Goal: Navigation & Orientation: Find specific page/section

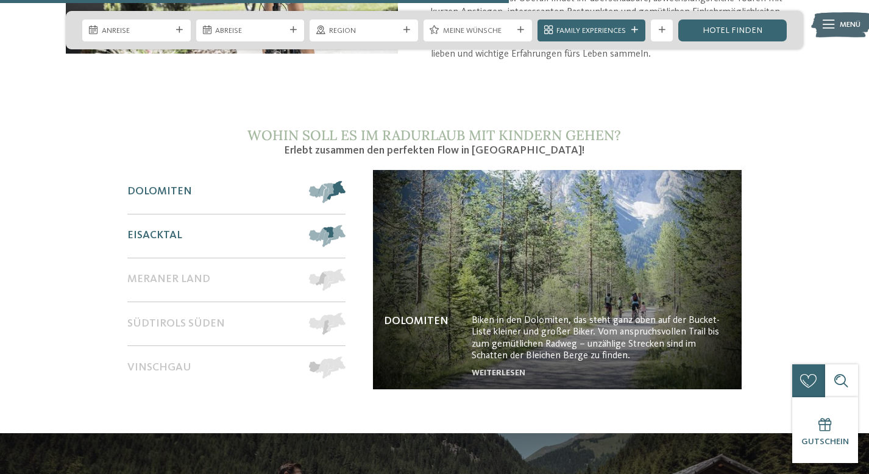
click at [139, 229] on span "Eisacktal" at bounding box center [154, 235] width 55 height 13
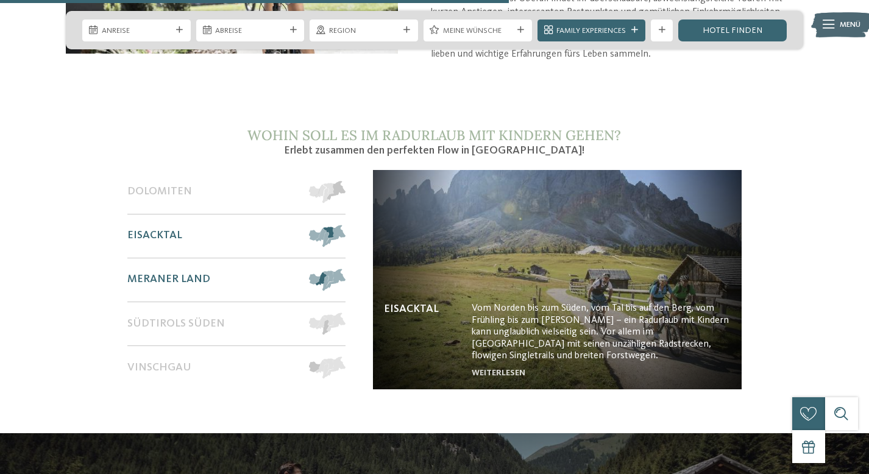
click at [150, 273] on span "Meraner Land" at bounding box center [168, 279] width 83 height 13
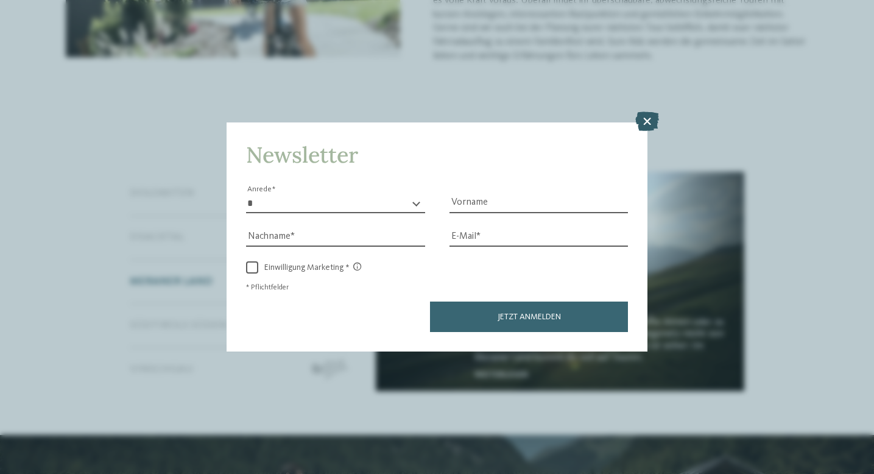
click at [638, 112] on icon at bounding box center [647, 121] width 24 height 19
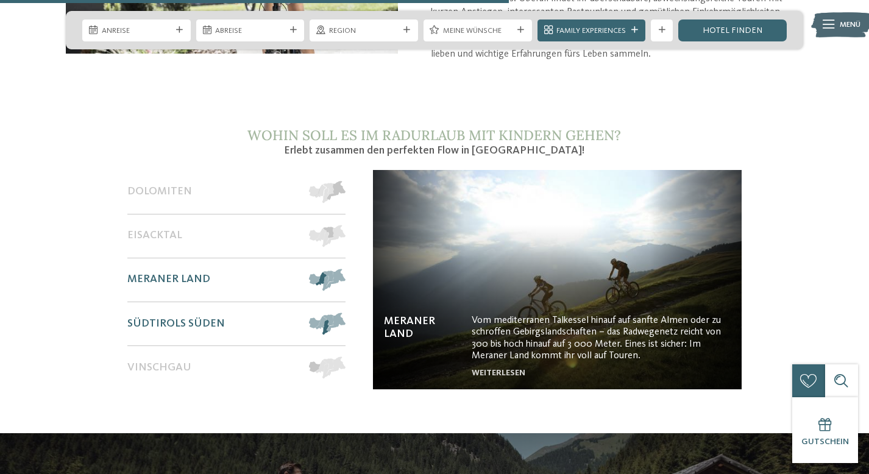
click at [172, 317] on span "Südtirols Süden" at bounding box center [175, 323] width 97 height 13
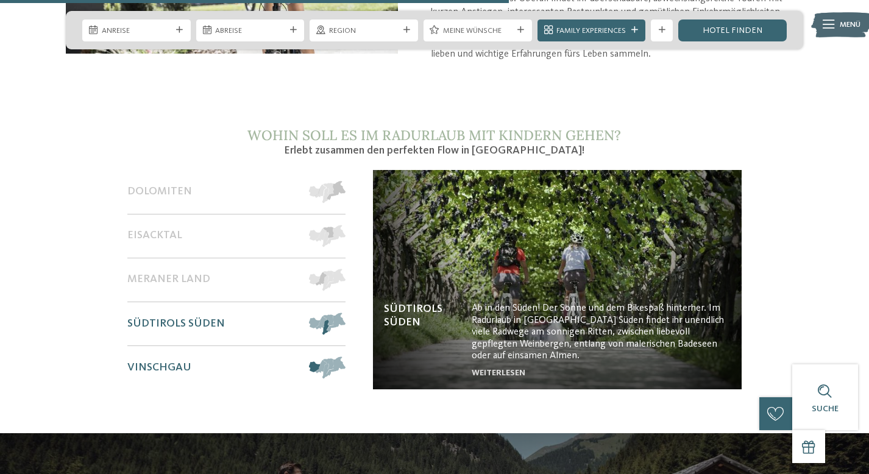
click at [166, 346] on div "Vinschgau" at bounding box center [212, 367] width 171 height 43
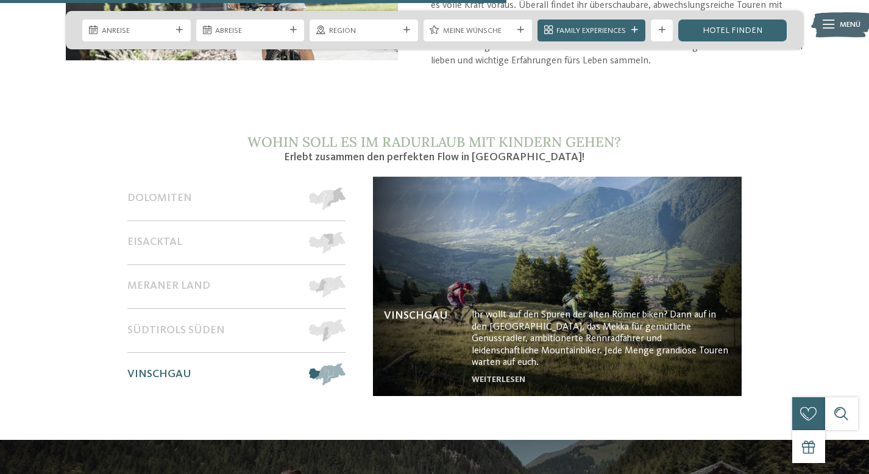
scroll to position [1473, 0]
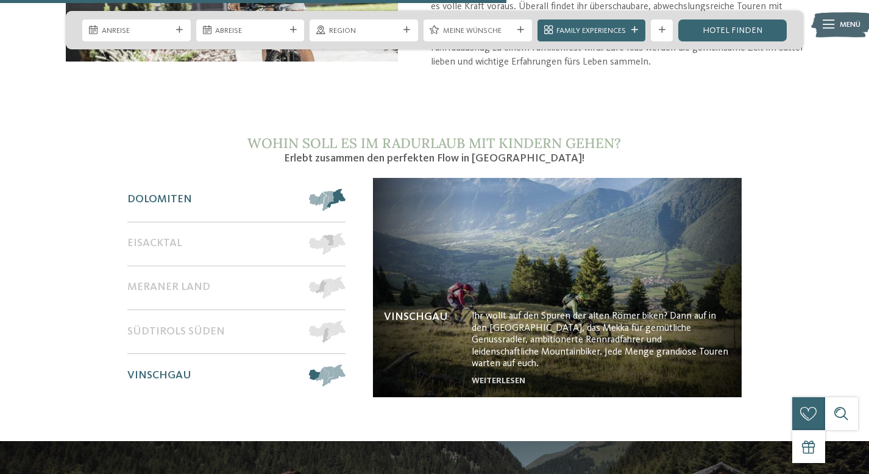
click at [167, 193] on span "Dolomiten" at bounding box center [159, 199] width 65 height 13
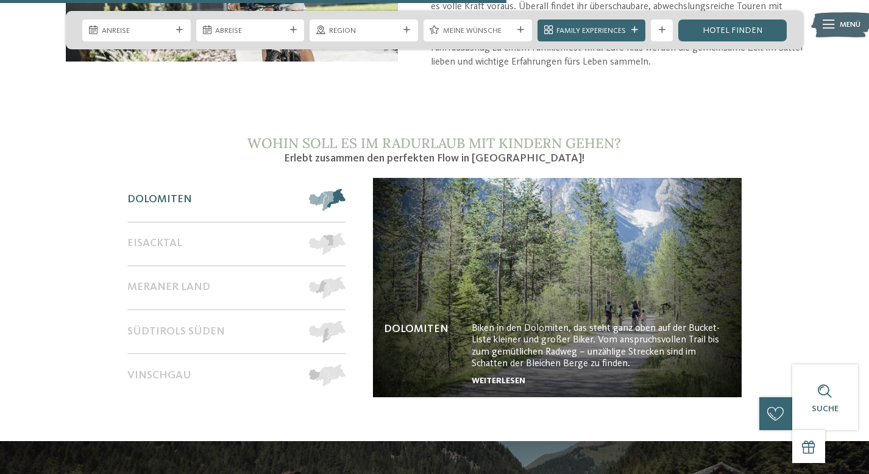
click at [494, 376] on link "weiterlesen" at bounding box center [498, 380] width 54 height 9
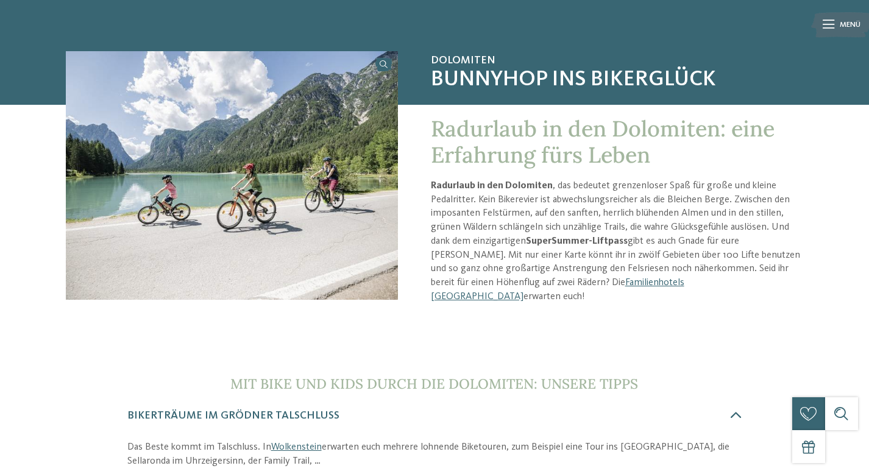
scroll to position [71, 0]
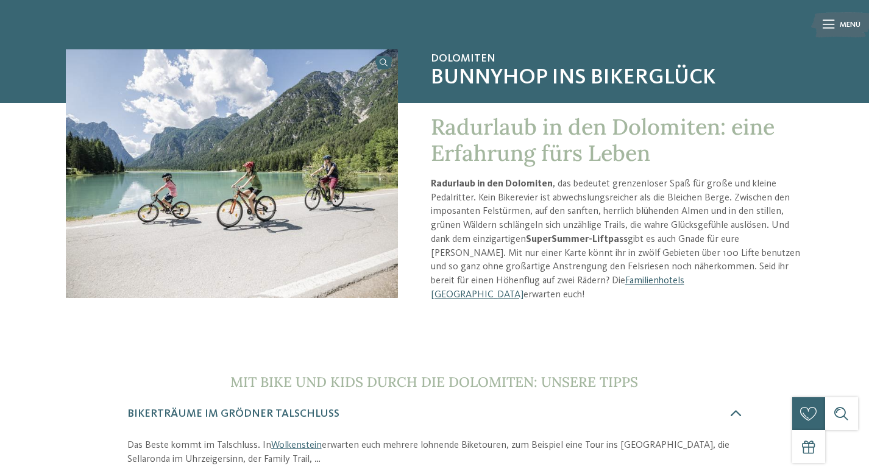
click at [589, 276] on link "Familienhotels [GEOGRAPHIC_DATA]" at bounding box center [557, 288] width 253 height 24
